Goal: Subscribe to service/newsletter

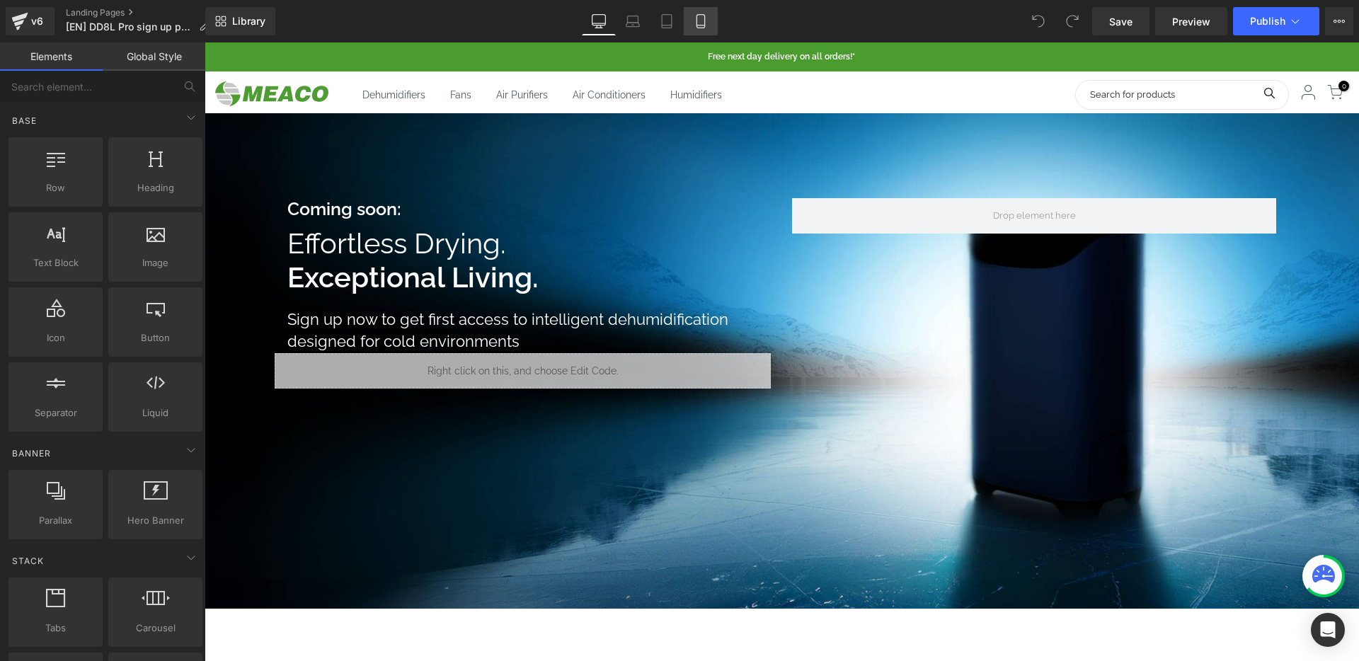
click at [702, 33] on link "Mobile" at bounding box center [701, 21] width 34 height 28
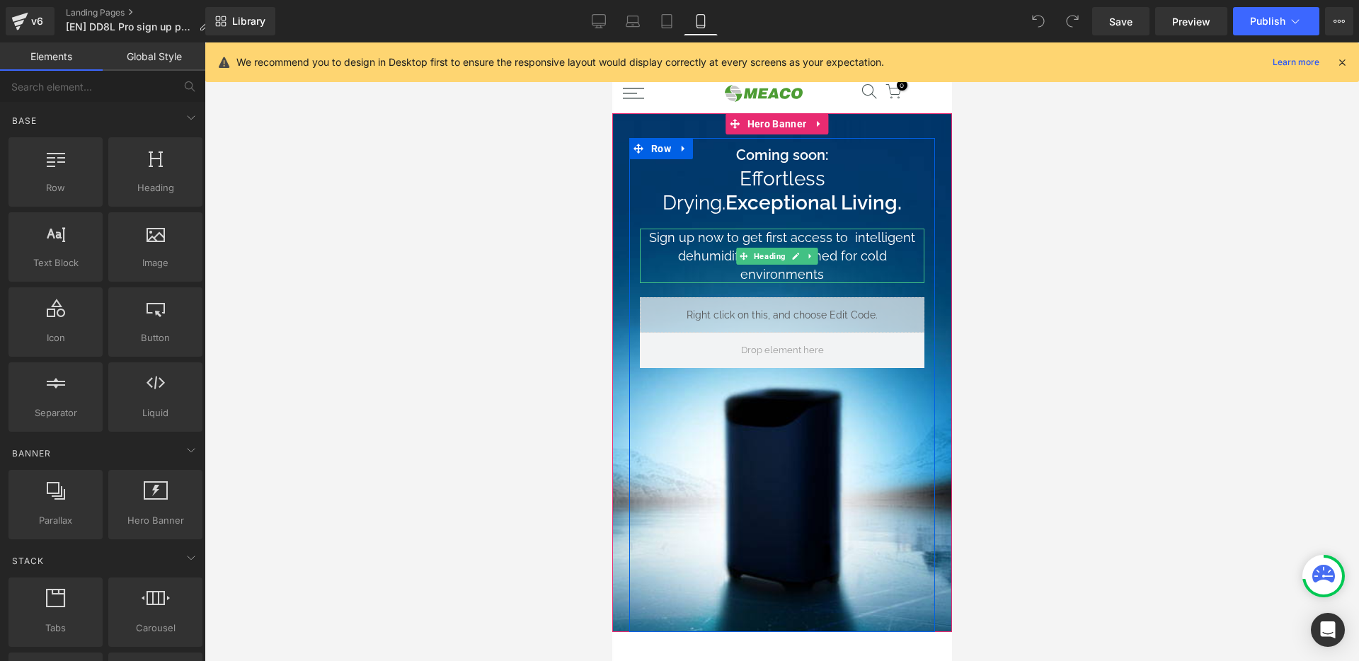
click at [844, 237] on h1 "Sign up now to get first access to intelligent dehumidification designed for co…" at bounding box center [781, 256] width 285 height 55
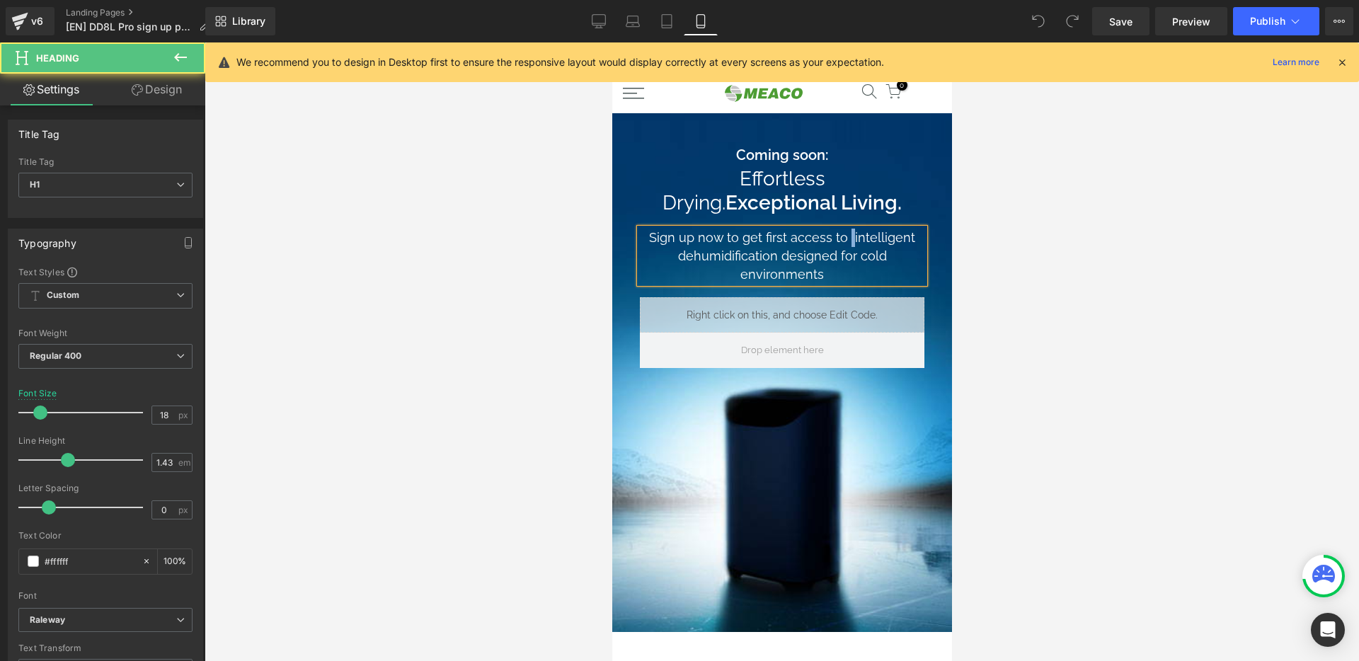
click at [844, 236] on h1 "Sign up now to get first access to intelligent dehumidification designed for co…" at bounding box center [781, 256] width 285 height 55
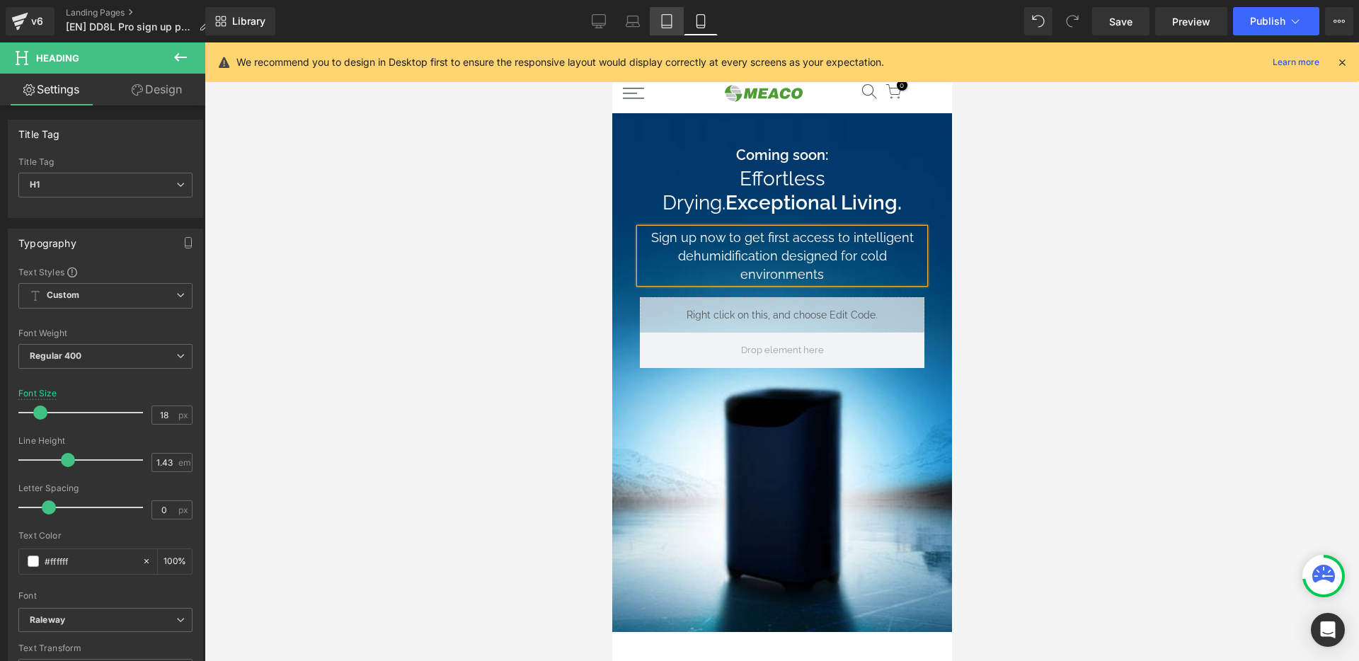
click at [673, 19] on icon at bounding box center [667, 21] width 14 height 14
type input "22"
type input "100"
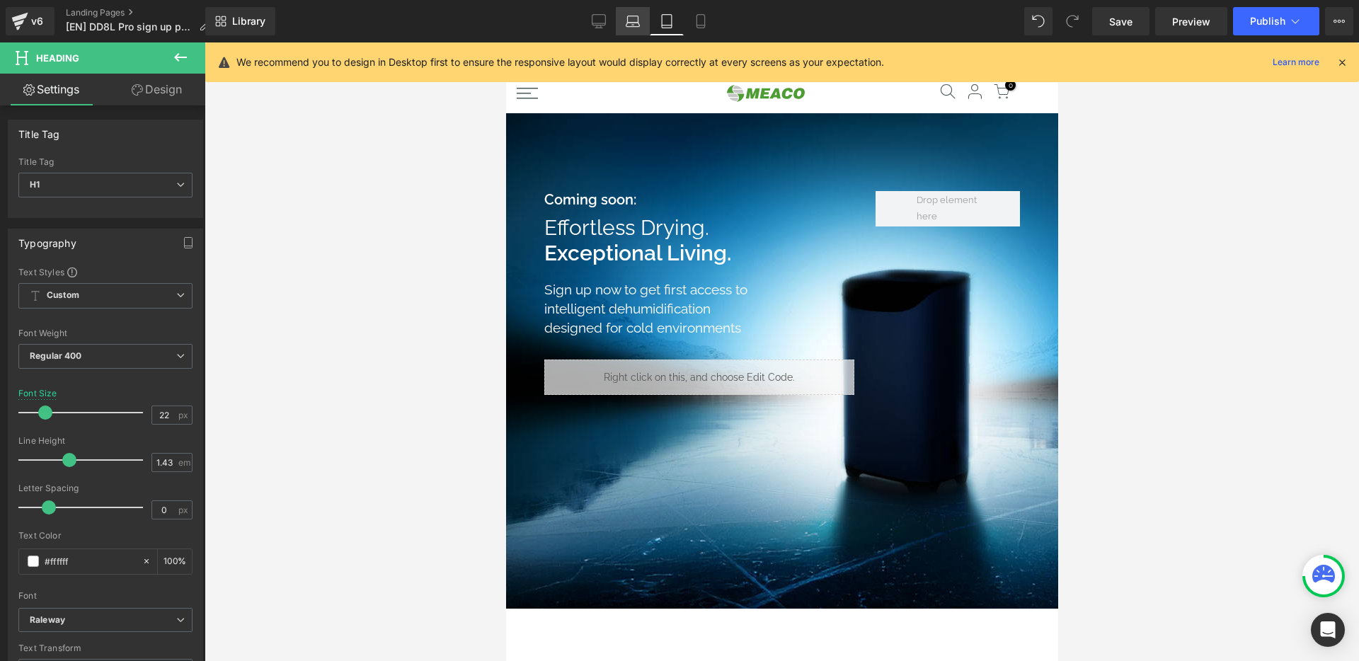
click at [644, 22] on link "Laptop" at bounding box center [633, 21] width 34 height 28
type input "18"
type input "100"
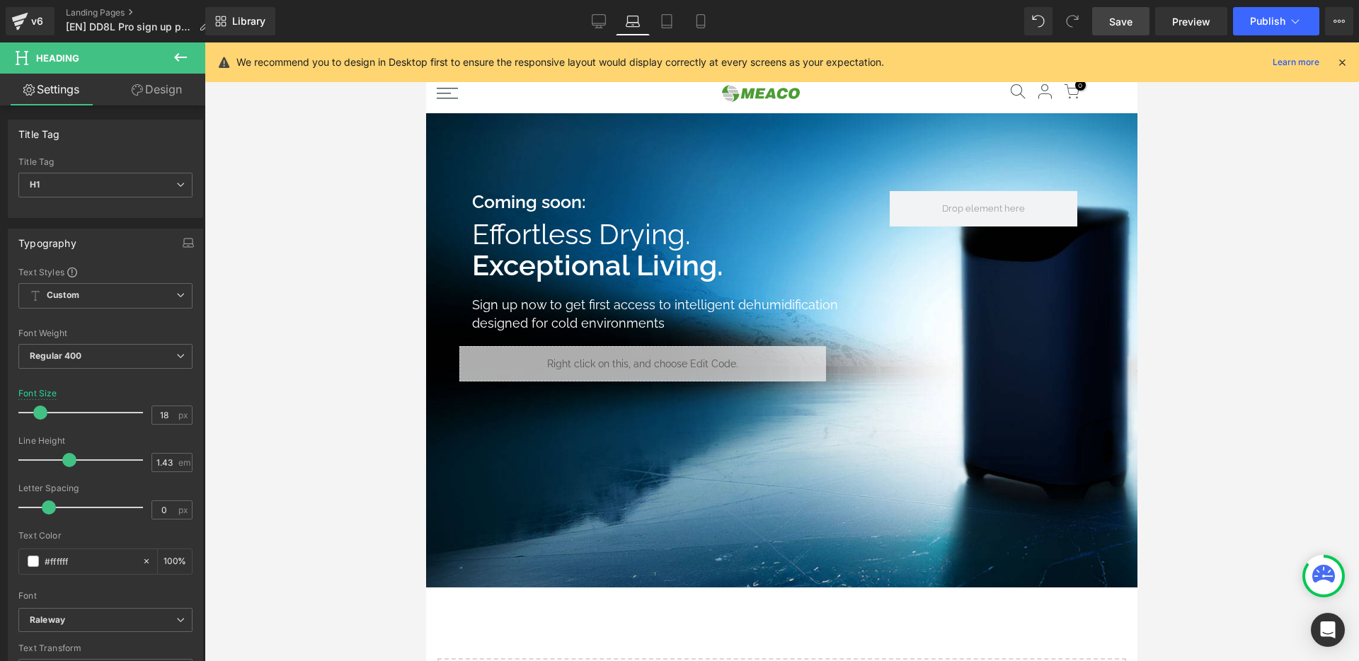
click at [1124, 19] on span "Save" at bounding box center [1120, 21] width 23 height 15
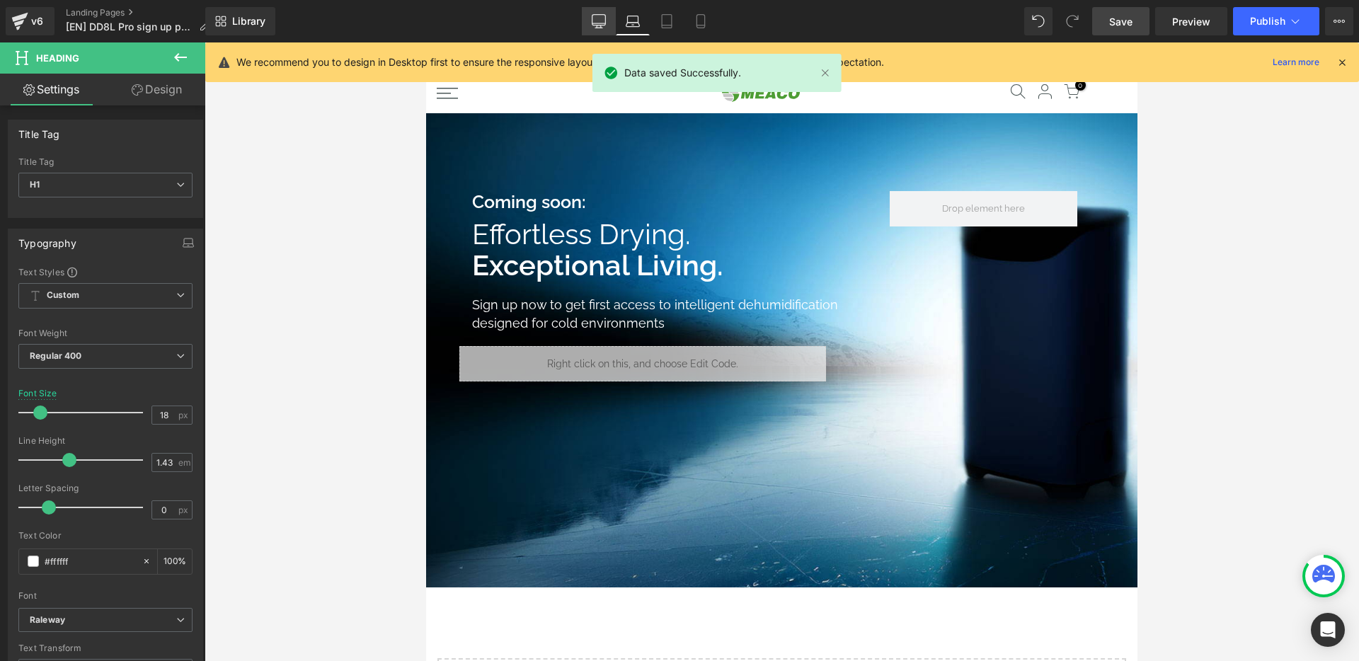
click at [594, 23] on icon at bounding box center [599, 23] width 13 height 0
type input "22"
type input "100"
